Goal: Information Seeking & Learning: Learn about a topic

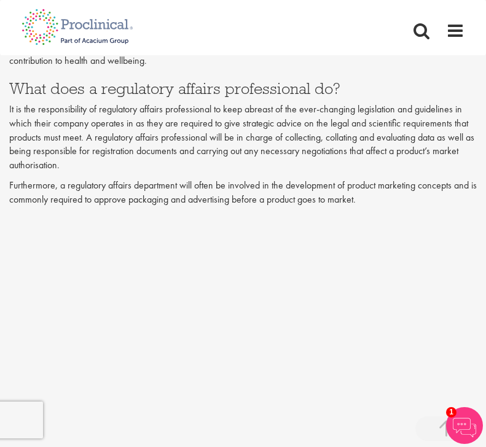
scroll to position [649, 0]
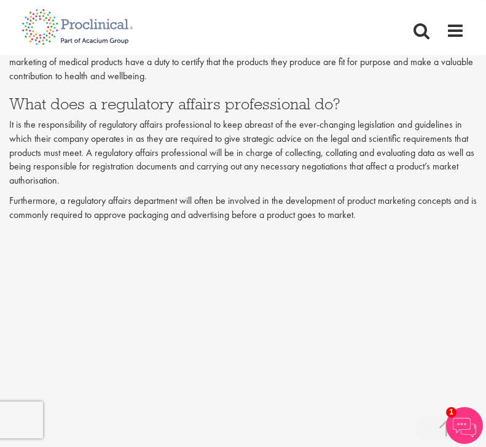
click at [195, 209] on span "mmonly required to approve packaging and advertising before a product goes to m…" at bounding box center [186, 214] width 337 height 13
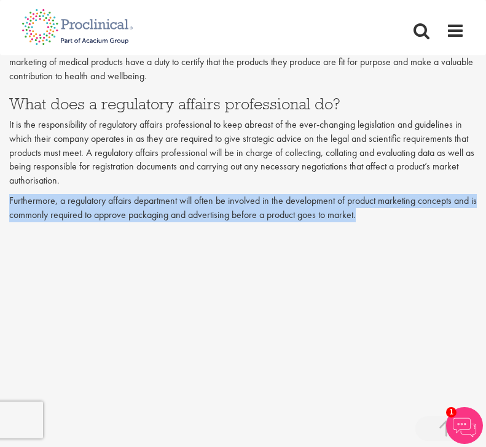
click at [195, 209] on span "mmonly required to approve packaging and advertising before a product goes to m…" at bounding box center [186, 214] width 337 height 13
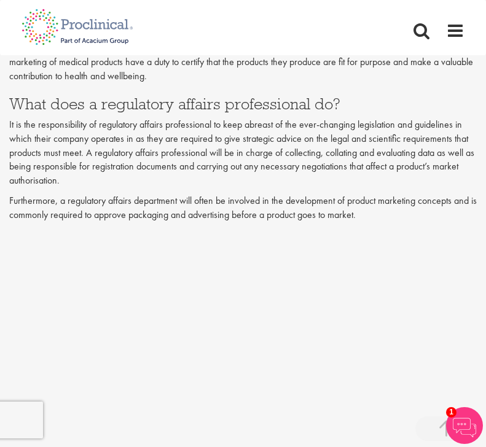
click at [208, 173] on p "It is the responsibility of regulatory affairs professional to keep abreast of …" at bounding box center [242, 153] width 467 height 70
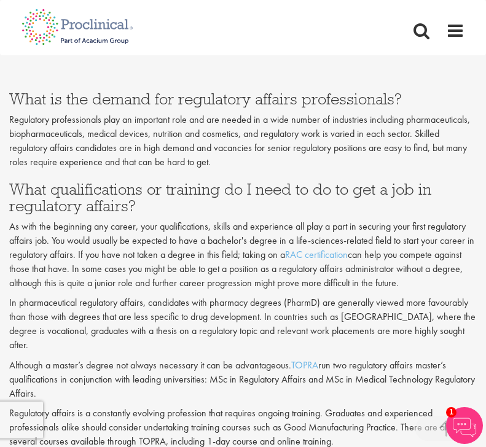
scroll to position [1076, 0]
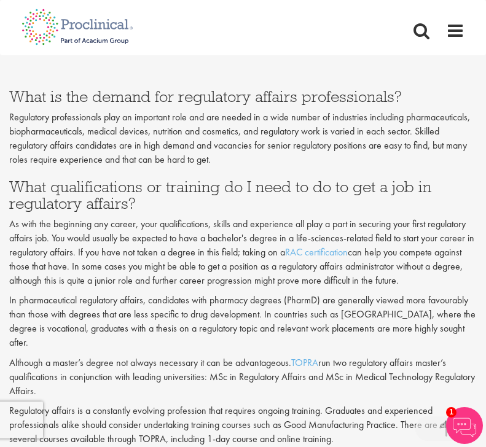
click at [225, 136] on p "Regulatory professionals play an important role and are needed in a wide number…" at bounding box center [242, 139] width 467 height 56
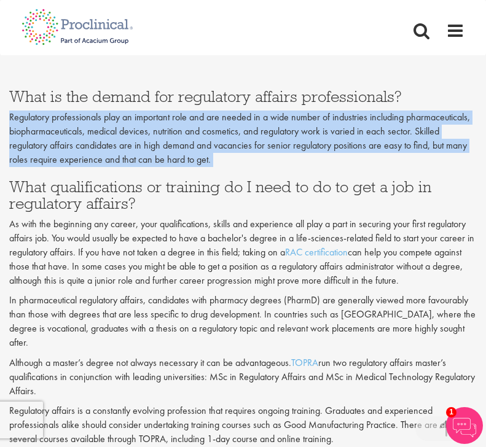
click at [225, 136] on p "Regulatory professionals play an important role and are needed in a wide number…" at bounding box center [242, 139] width 467 height 56
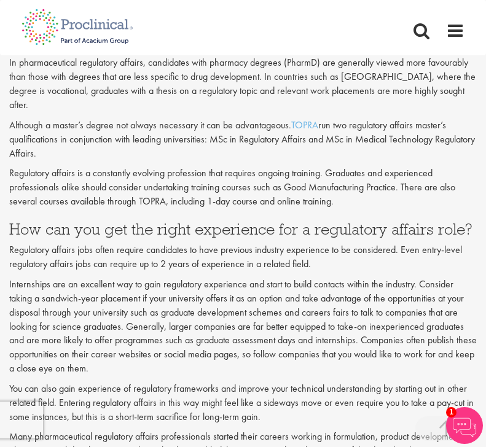
scroll to position [1314, 0]
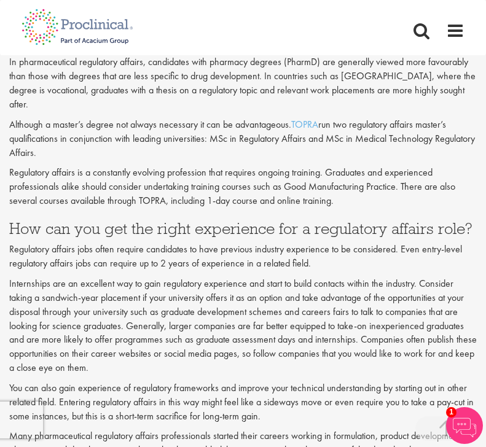
click at [170, 243] on p "Regulatory affairs jobs often require candidates to have previous industry expe…" at bounding box center [242, 257] width 467 height 28
click at [170, 244] on p "Regulatory affairs jobs often require candidates to have previous industry expe…" at bounding box center [242, 257] width 467 height 28
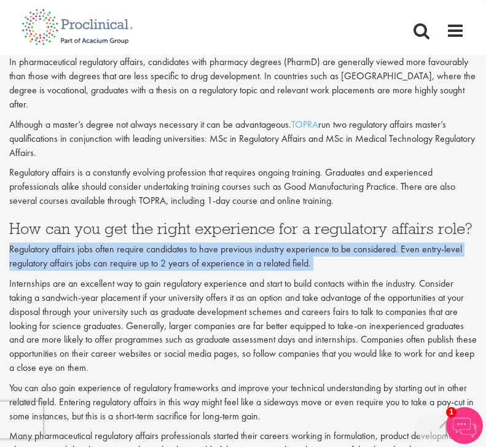
click at [170, 244] on p "Regulatory affairs jobs often require candidates to have previous industry expe…" at bounding box center [242, 257] width 467 height 28
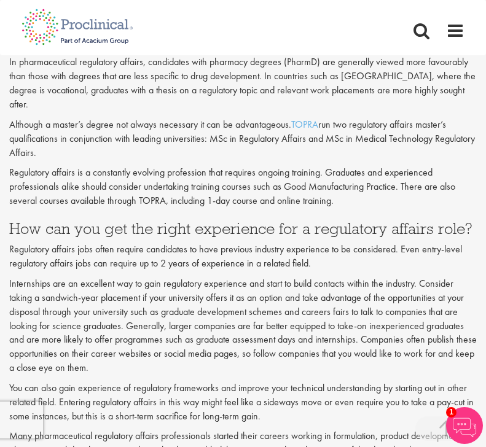
click at [156, 277] on p "Internships are an excellent way to gain regulatory experience and start to bui…" at bounding box center [242, 326] width 467 height 98
click at [157, 277] on p "Internships are an excellent way to gain regulatory experience and start to bui…" at bounding box center [242, 326] width 467 height 98
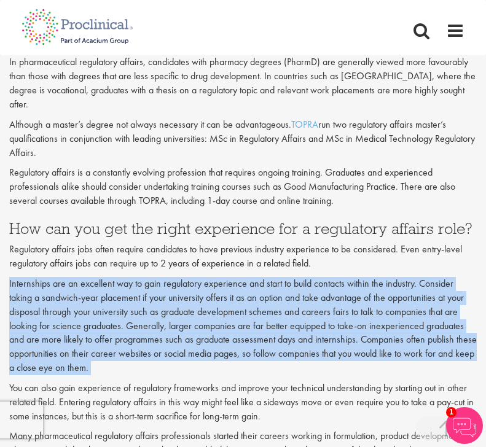
click at [157, 277] on p "Internships are an excellent way to gain regulatory experience and start to bui…" at bounding box center [242, 326] width 467 height 98
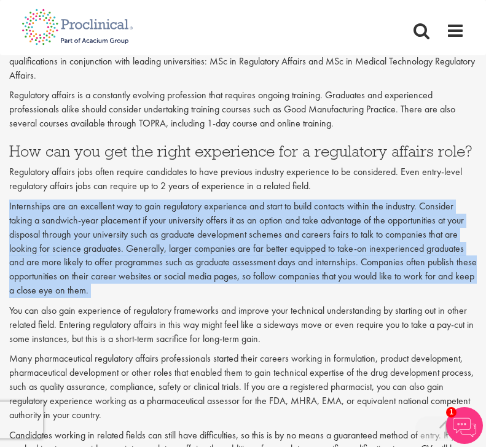
scroll to position [1406, 0]
